Goal: Task Accomplishment & Management: Manage account settings

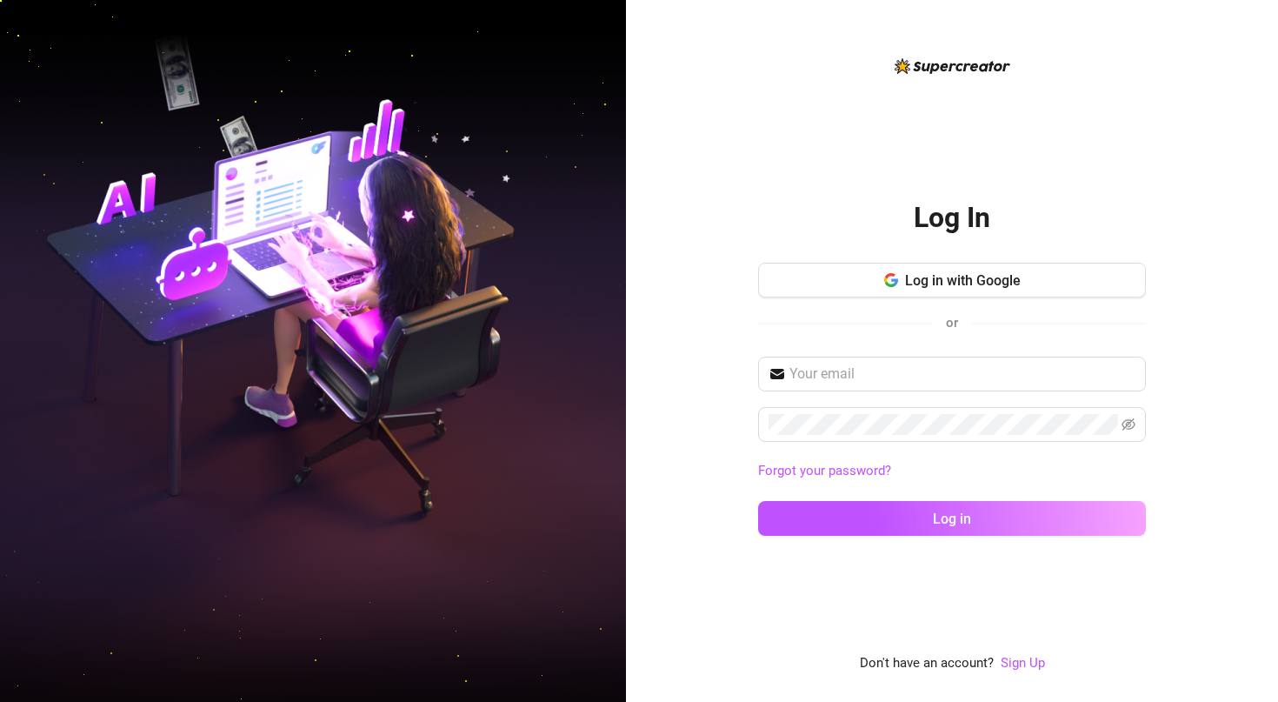
click at [921, 256] on div "Log In Log in with Google or Forgot your password? Log in" at bounding box center [952, 364] width 388 height 375
click at [914, 283] on span "Log in with Google" at bounding box center [963, 280] width 116 height 17
